Goal: Communication & Community: Answer question/provide support

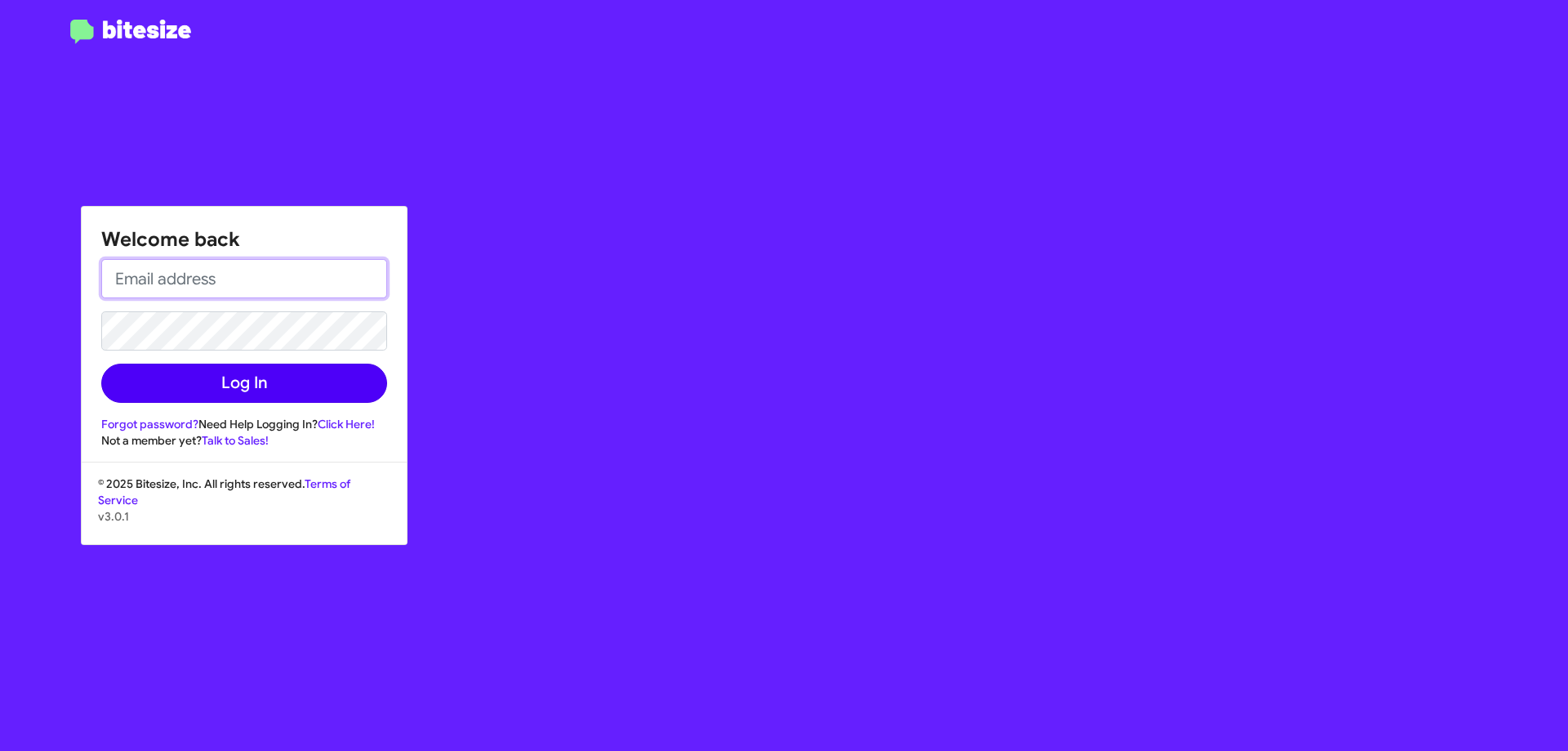
type input "[EMAIL_ADDRESS][DOMAIN_NAME]"
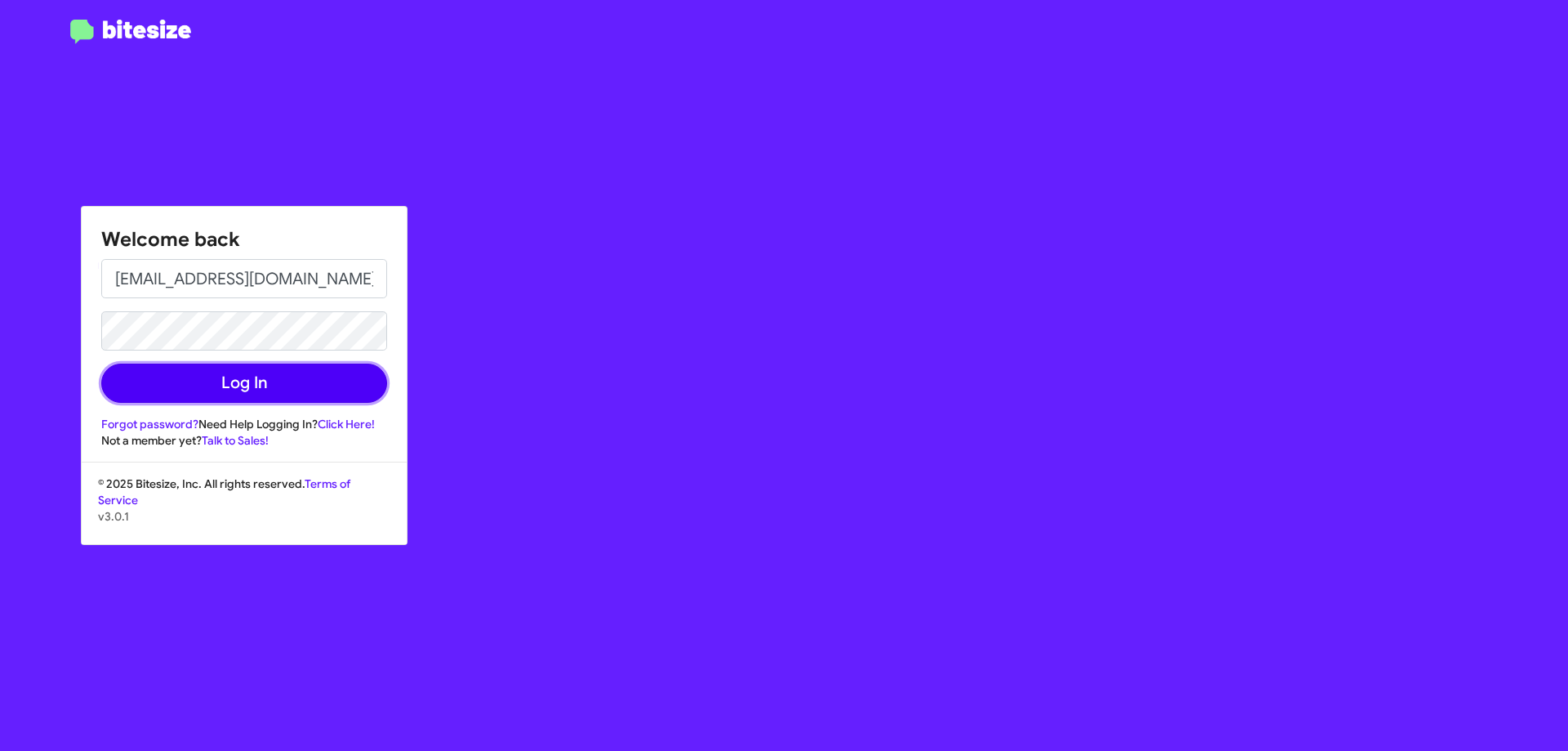
click at [308, 388] on button "Log In" at bounding box center [244, 383] width 286 height 39
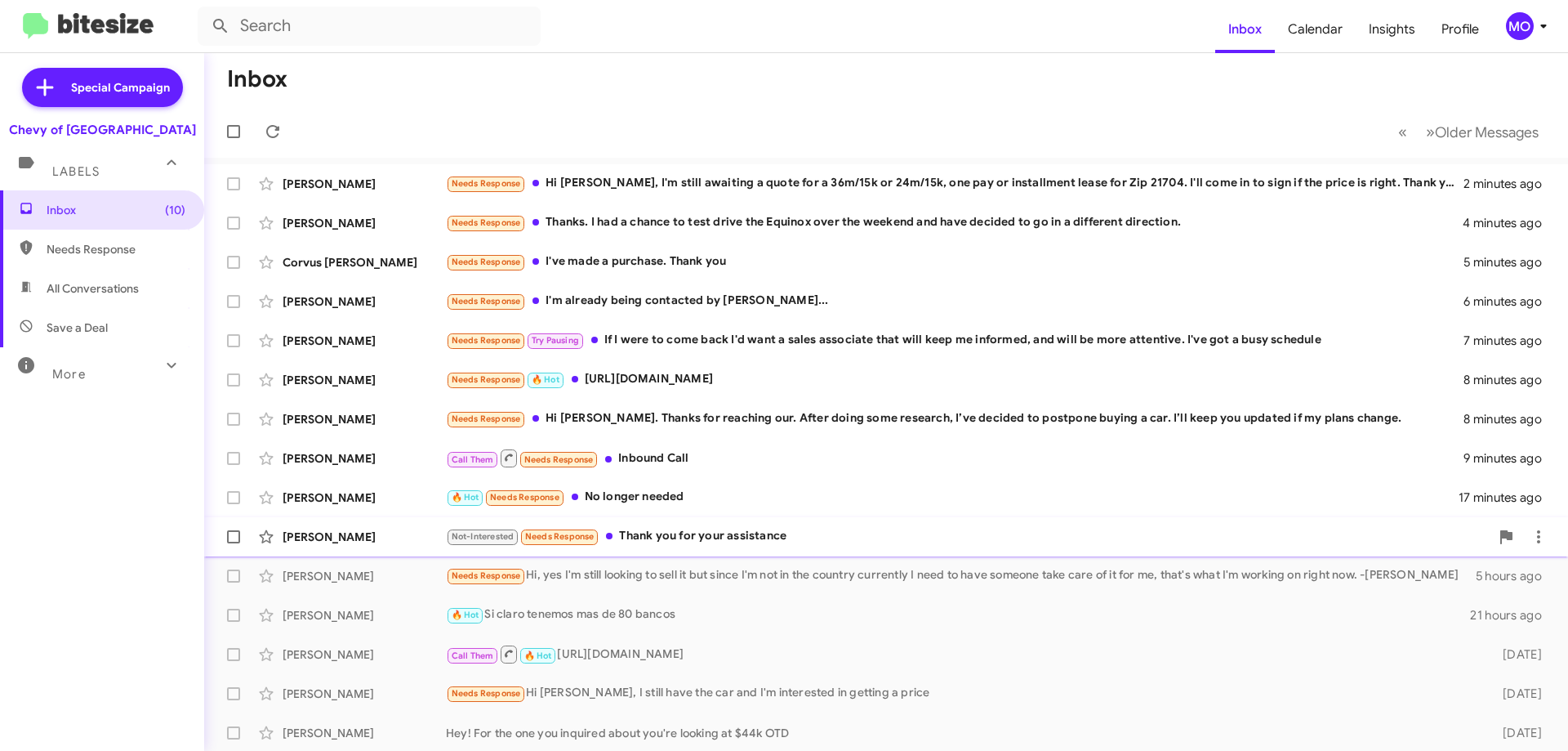
click at [845, 536] on div "Not-Interested Needs Response Thank you for your assistance" at bounding box center [968, 536] width 1044 height 19
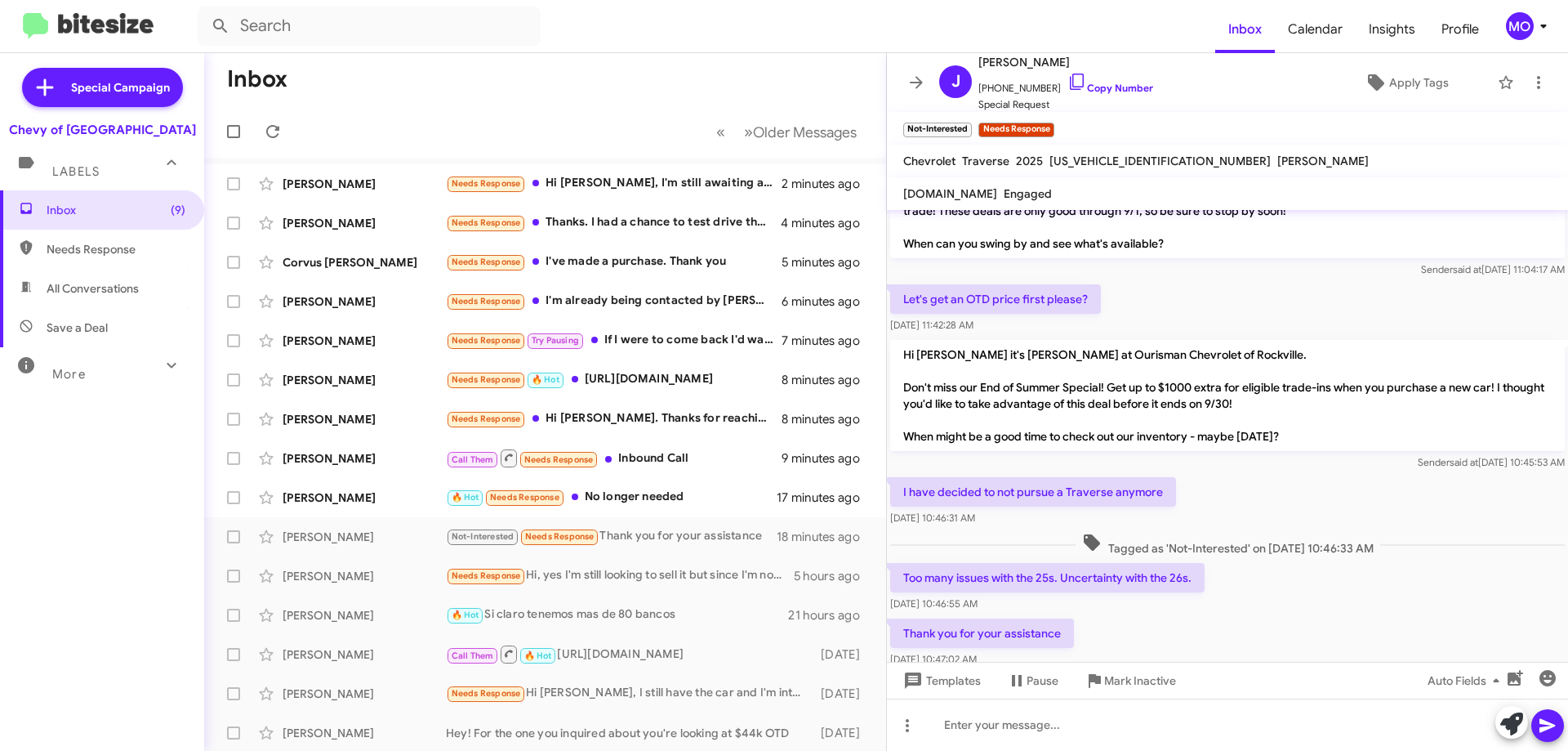
scroll to position [120, 0]
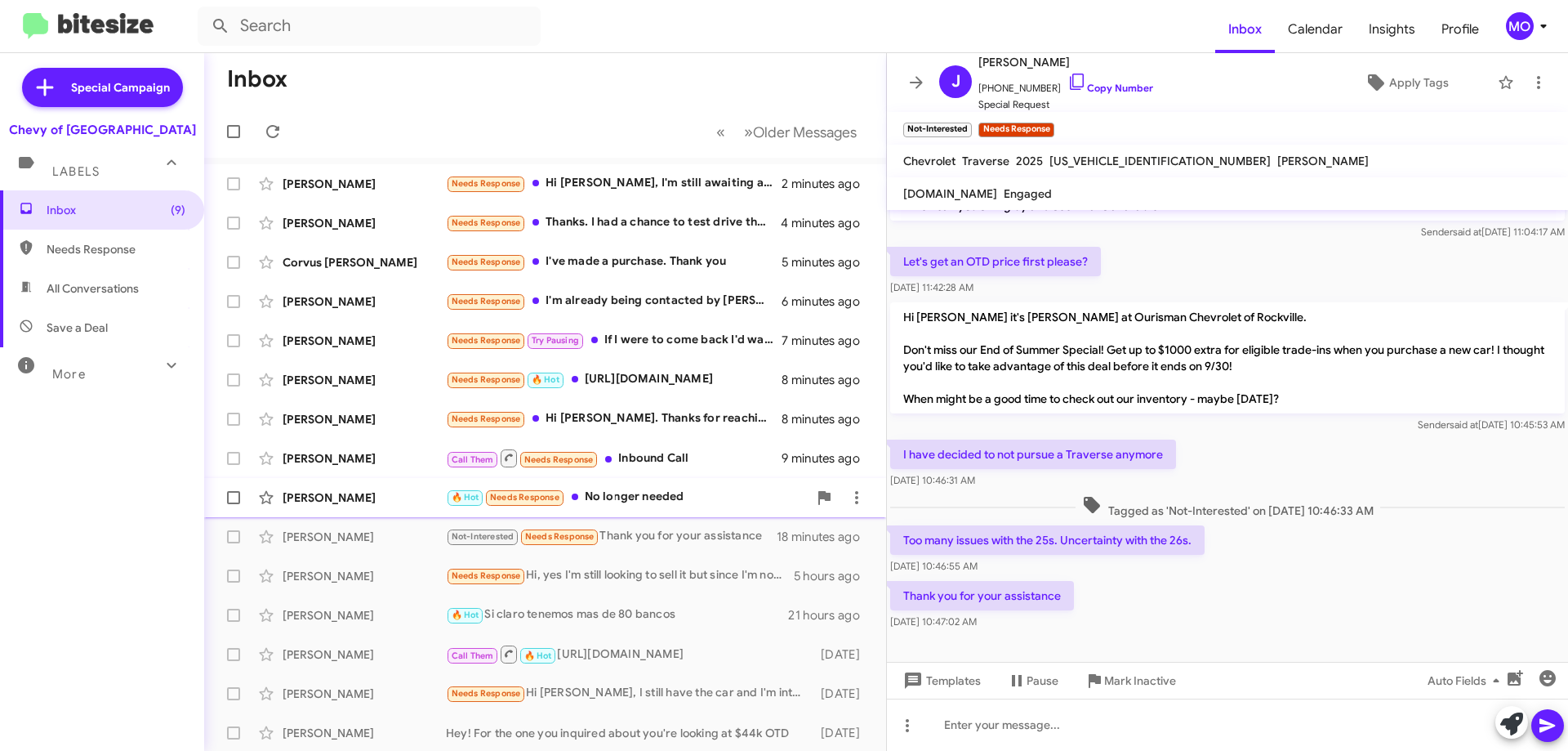
click at [344, 501] on div "[PERSON_NAME]" at bounding box center [364, 497] width 164 height 16
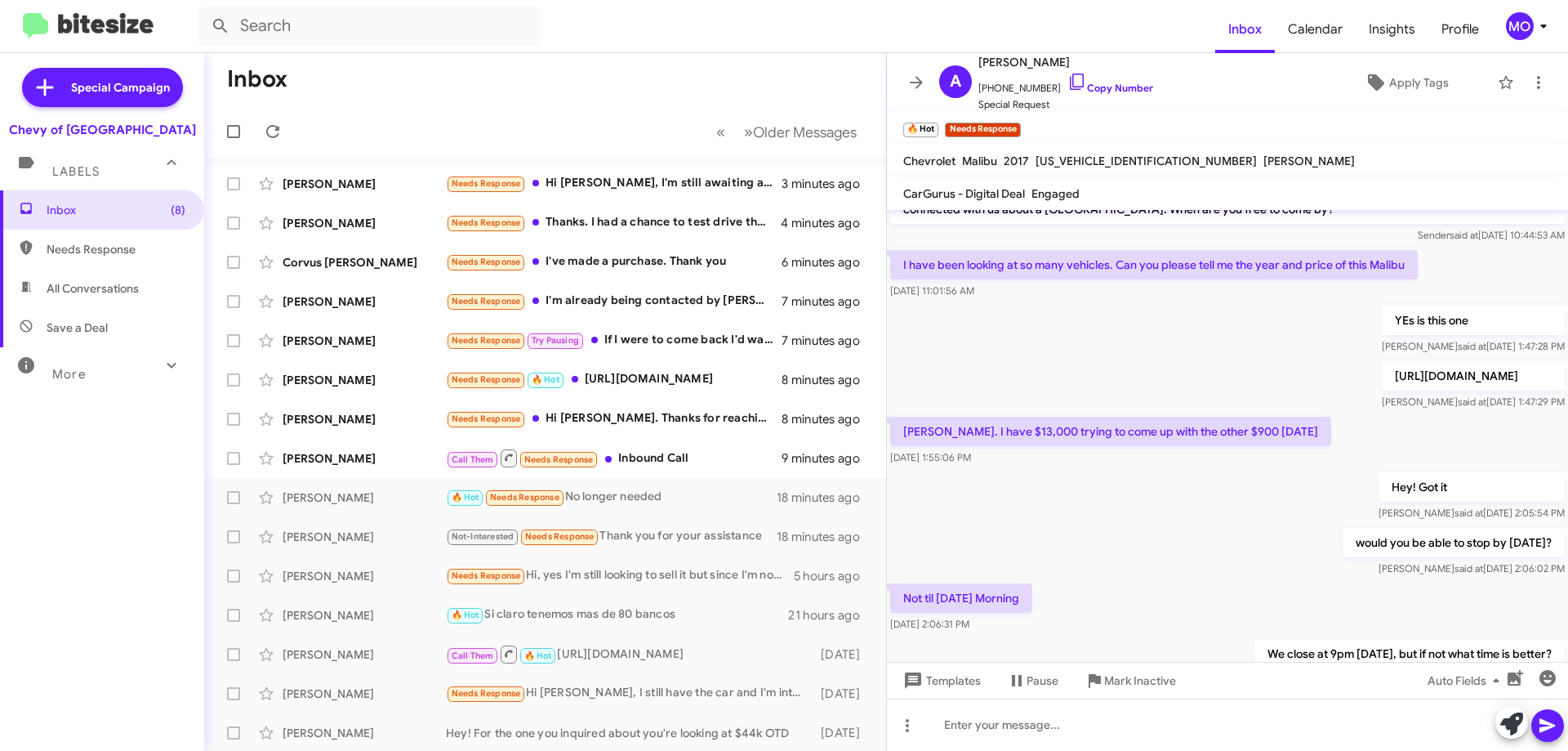
scroll to position [443, 0]
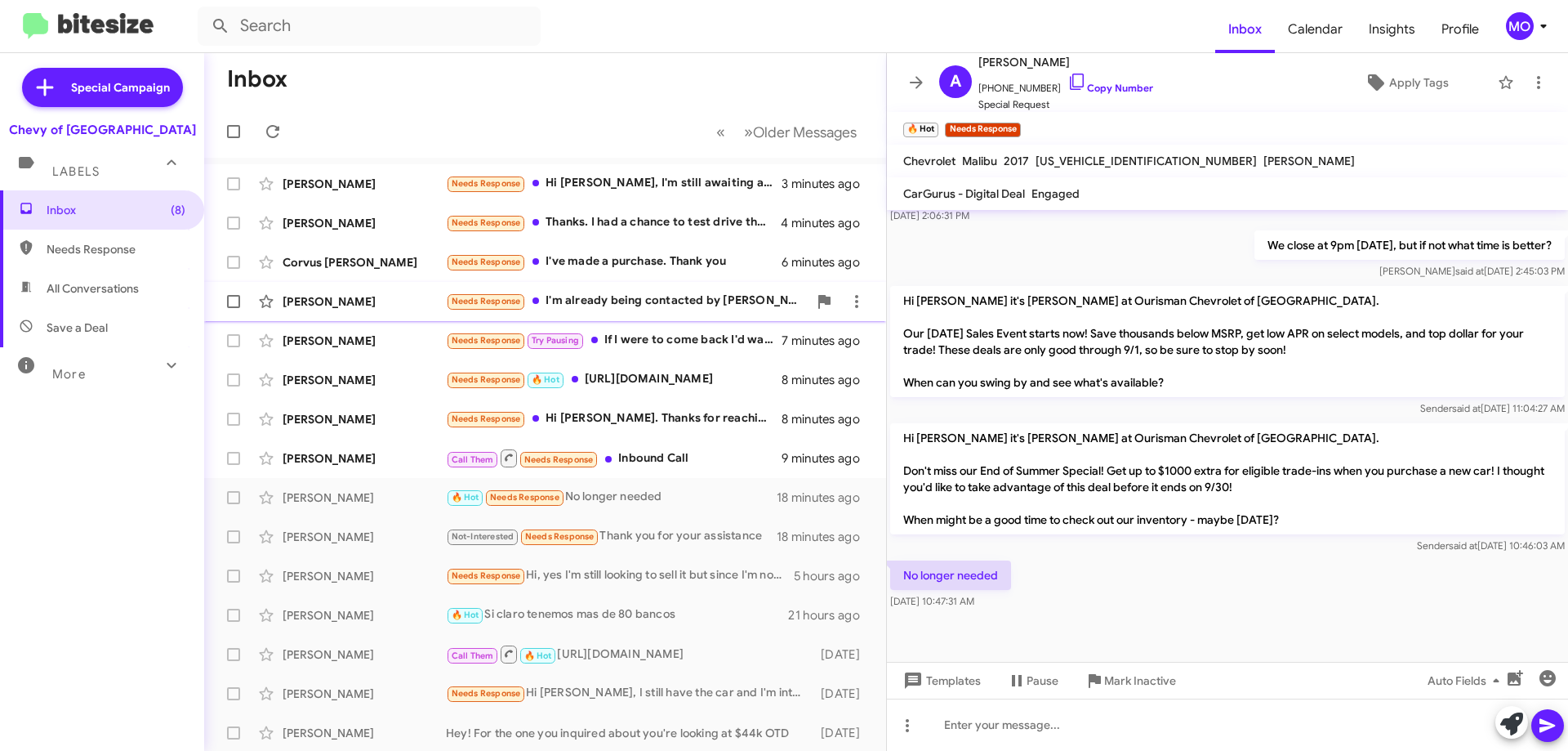
click at [369, 299] on div "[PERSON_NAME]" at bounding box center [364, 301] width 164 height 16
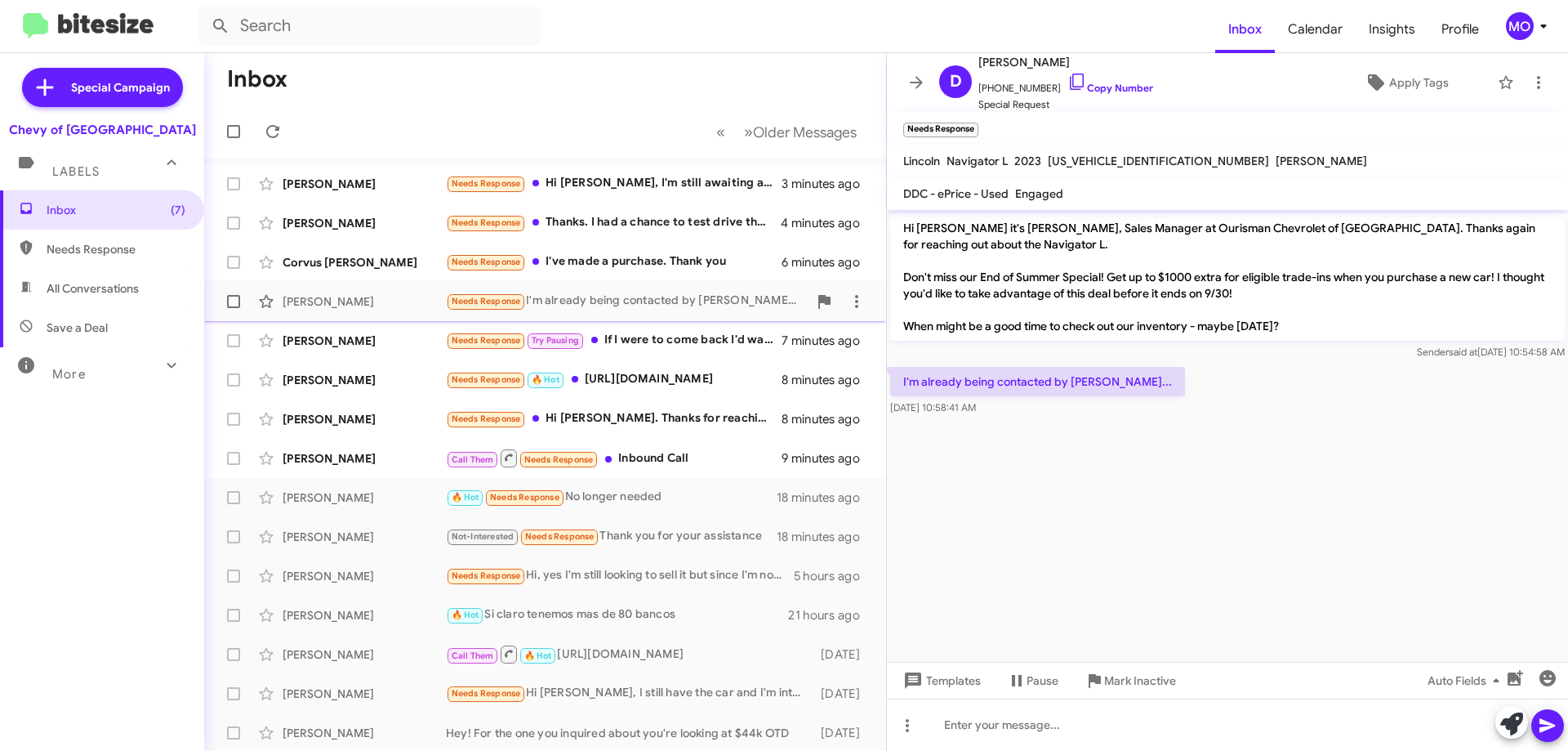
click at [235, 301] on span at bounding box center [233, 301] width 13 height 13
click at [234, 308] on input "checkbox" at bounding box center [233, 308] width 1 height 1
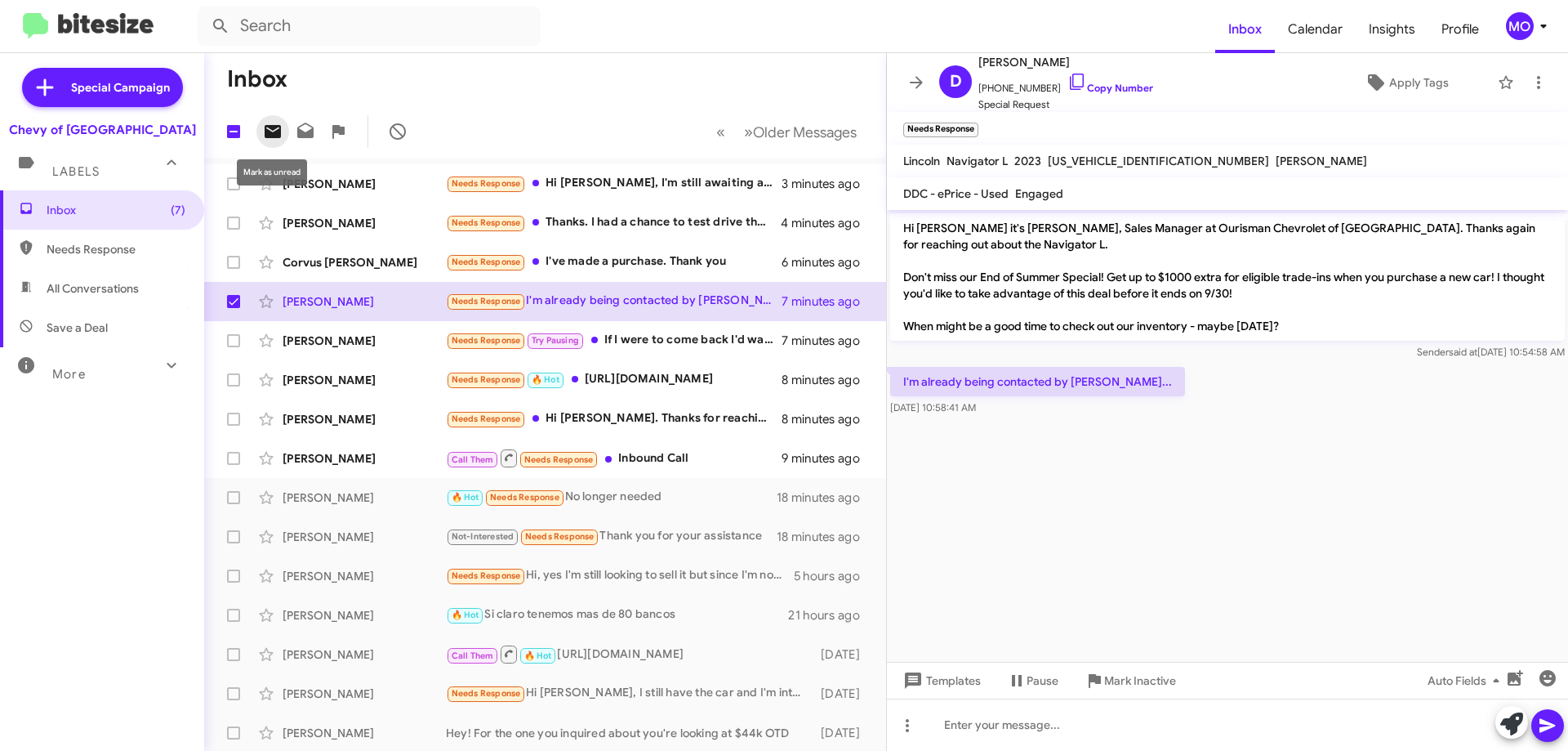
click at [275, 125] on icon at bounding box center [273, 132] width 16 height 13
checkbox input "false"
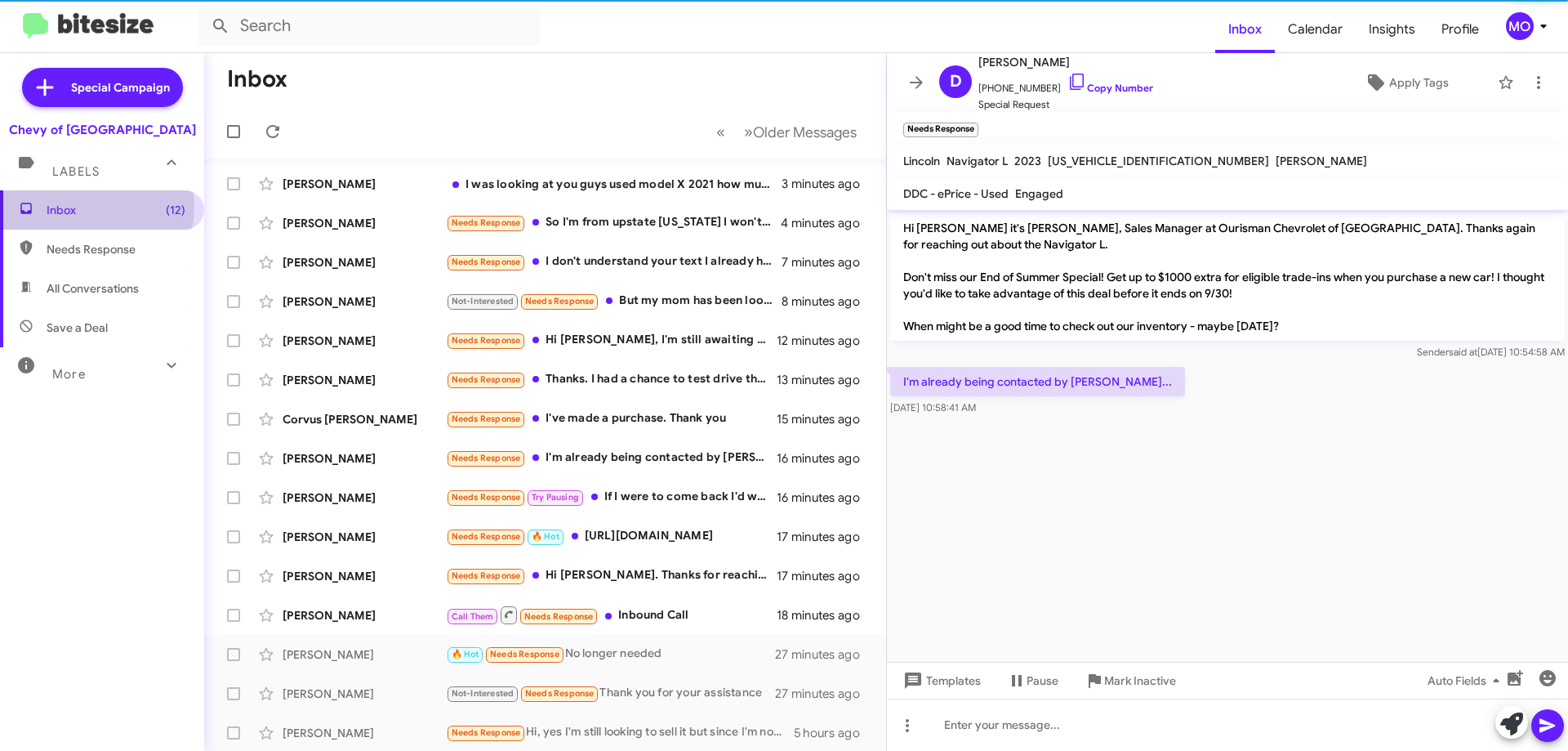
click at [96, 206] on span "Inbox (12)" at bounding box center [116, 210] width 139 height 16
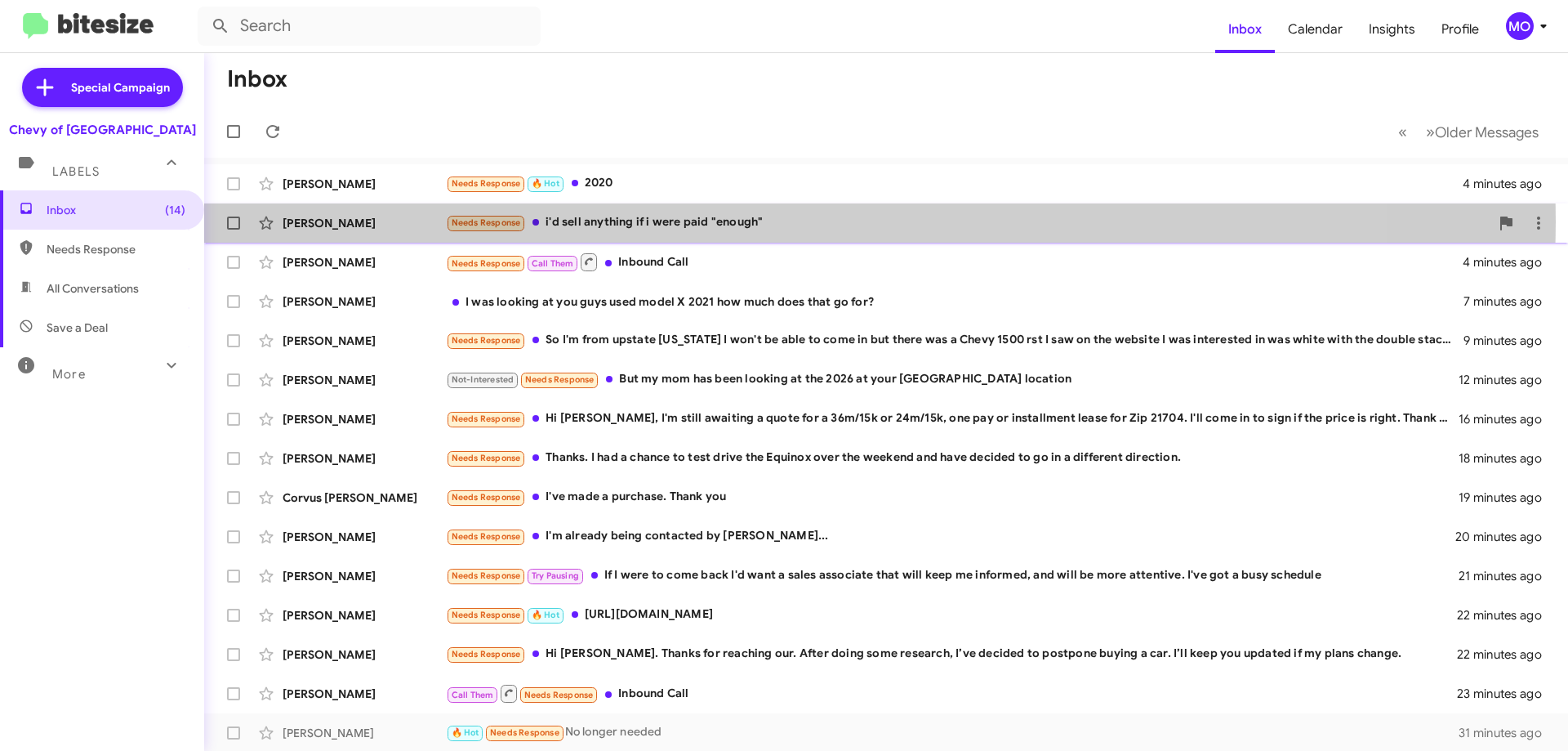
click at [849, 221] on div "Needs Response i'd sell anything if i were paid "enough"" at bounding box center [968, 222] width 1044 height 19
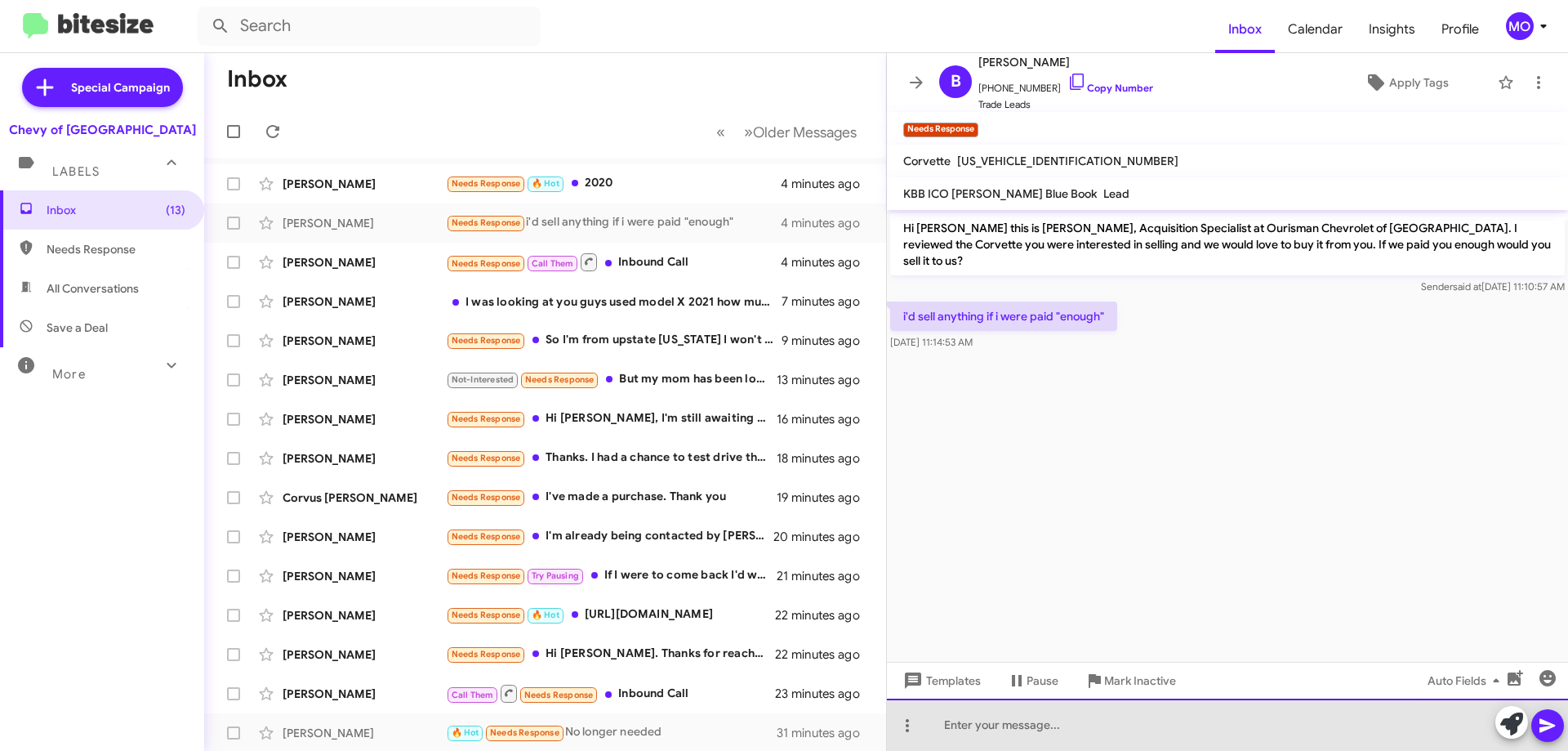
click at [1078, 729] on div at bounding box center [1228, 724] width 681 height 52
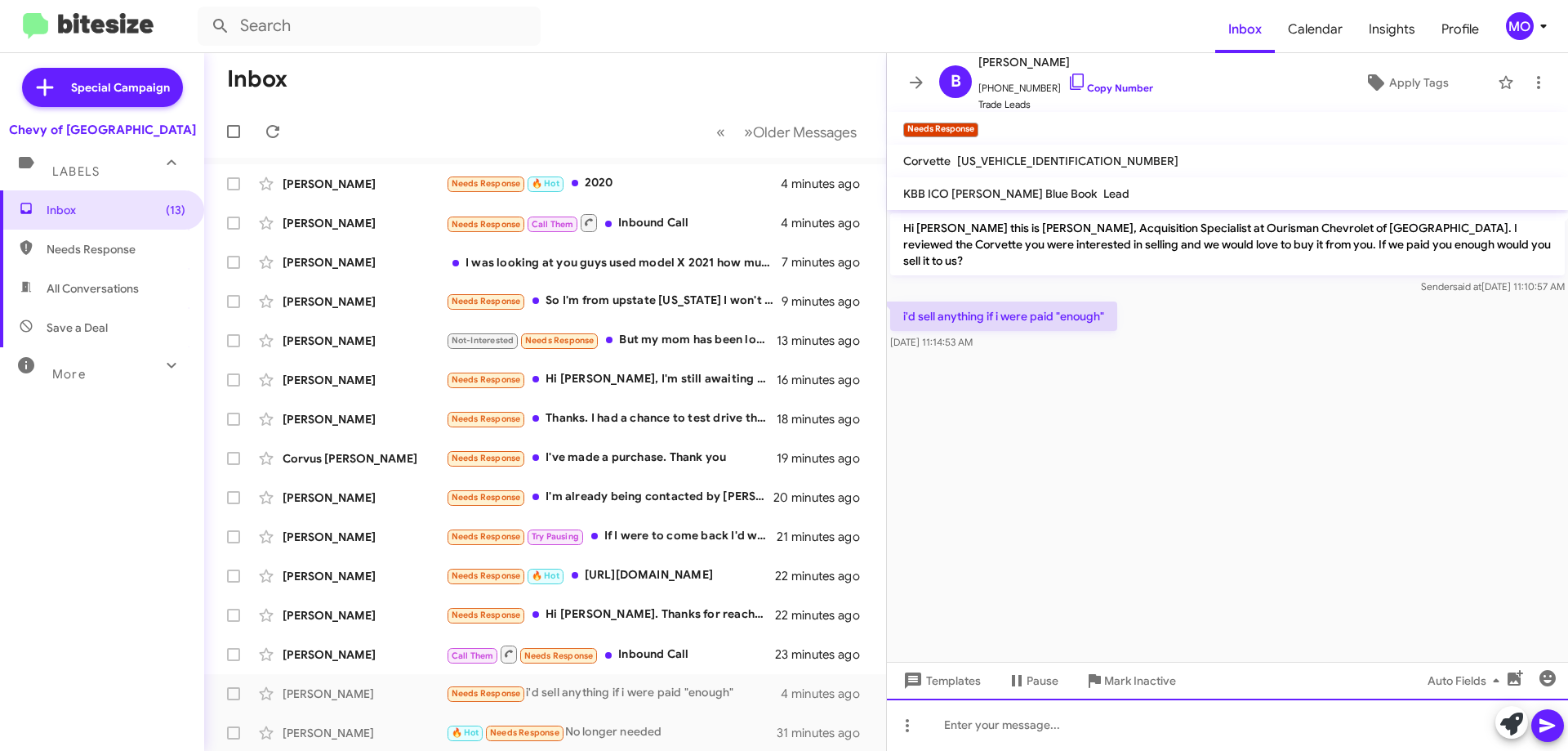
click at [1061, 725] on div at bounding box center [1228, 724] width 681 height 52
